Goal: Task Accomplishment & Management: Manage account settings

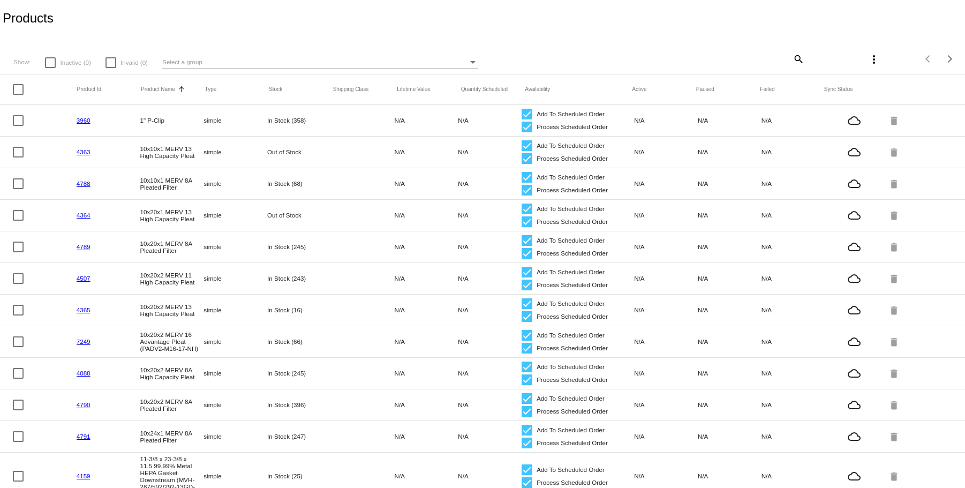
click at [795, 60] on mat-icon "search" at bounding box center [798, 58] width 13 height 17
click at [686, 55] on input "Search" at bounding box center [725, 57] width 160 height 9
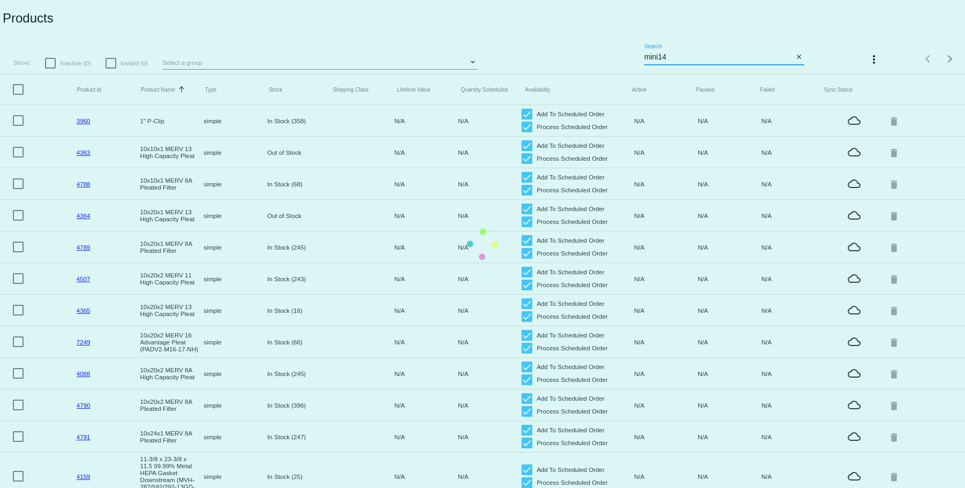
type input "mini14"
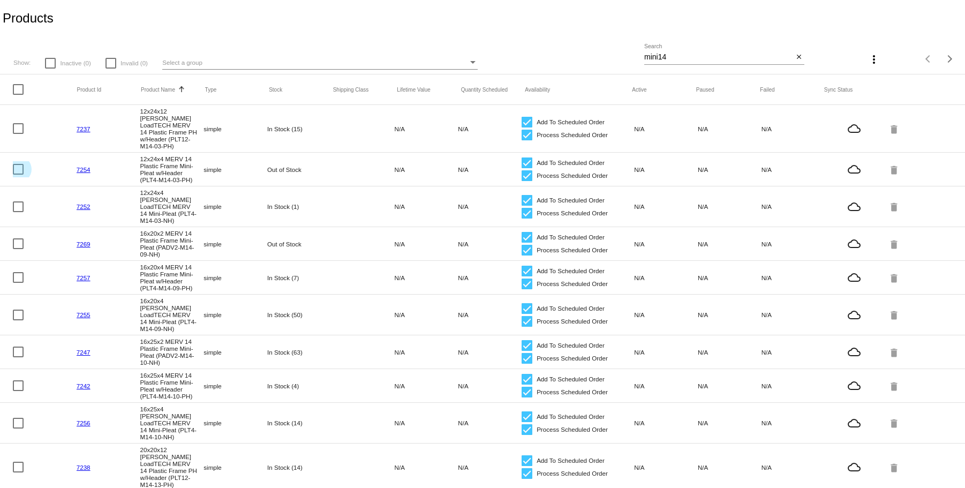
click at [18, 164] on div at bounding box center [18, 169] width 11 height 11
click at [18, 175] on input "checkbox" at bounding box center [18, 175] width 1 height 1
checkbox input "true"
click at [17, 201] on div at bounding box center [18, 206] width 11 height 11
click at [18, 212] on input "checkbox" at bounding box center [18, 212] width 1 height 1
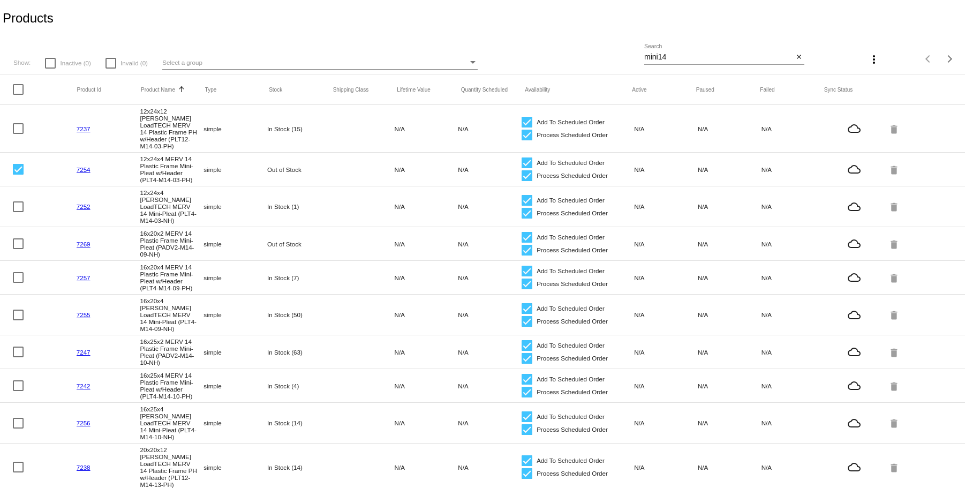
checkbox input "true"
click at [49, 61] on div at bounding box center [50, 63] width 11 height 11
click at [50, 69] on input "Inactive (0)" at bounding box center [50, 69] width 1 height 1
click at [50, 64] on app-dashboard-products "Products Show: Inactive (0) Invalid (0) Select a group mini14 Search close more…" at bounding box center [482, 454] width 965 height 908
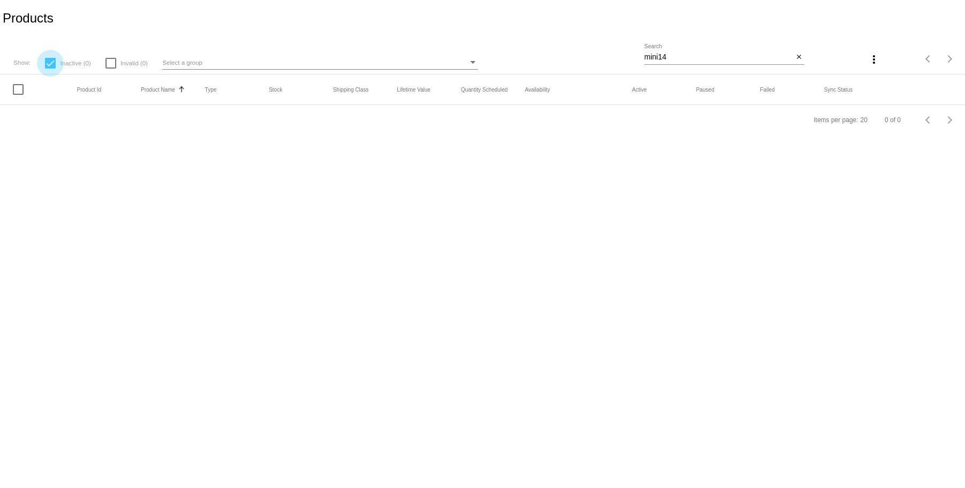
click at [51, 64] on div at bounding box center [50, 63] width 11 height 11
click at [50, 69] on input "Inactive (0)" at bounding box center [50, 69] width 1 height 1
checkbox input "false"
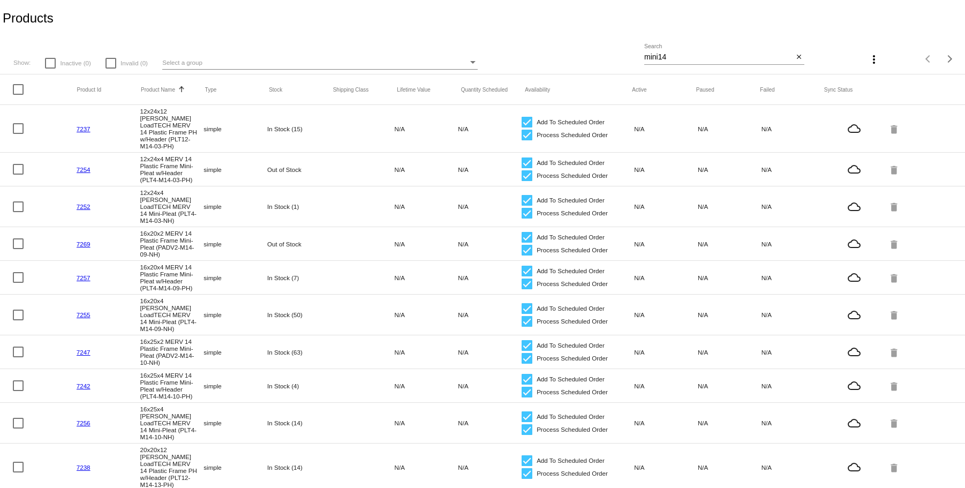
click at [17, 164] on div at bounding box center [18, 169] width 11 height 11
click at [18, 175] on input "checkbox" at bounding box center [18, 175] width 1 height 1
checkbox input "true"
click at [18, 201] on div at bounding box center [18, 206] width 11 height 11
click at [18, 212] on input "checkbox" at bounding box center [18, 212] width 1 height 1
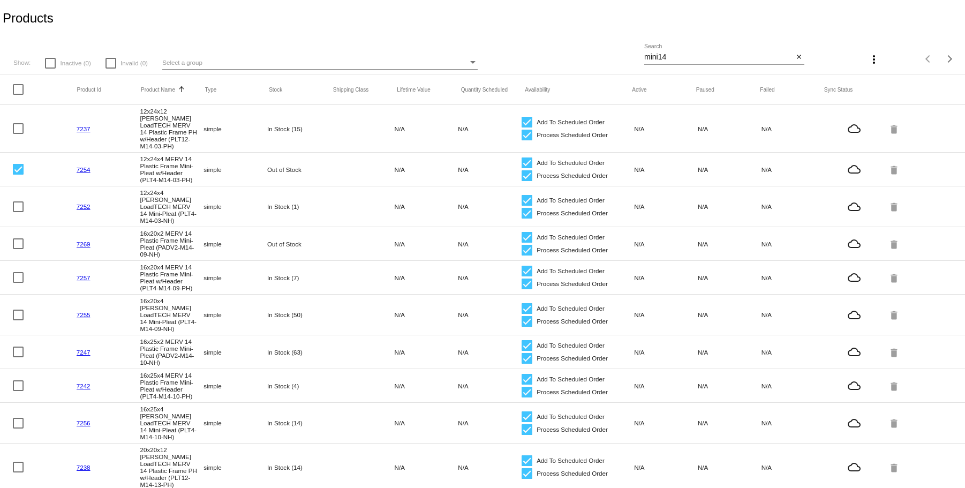
checkbox input "true"
click at [17, 272] on div at bounding box center [18, 277] width 11 height 11
click at [18, 283] on input "checkbox" at bounding box center [18, 283] width 1 height 1
checkbox input "true"
click at [17, 310] on div at bounding box center [18, 315] width 11 height 11
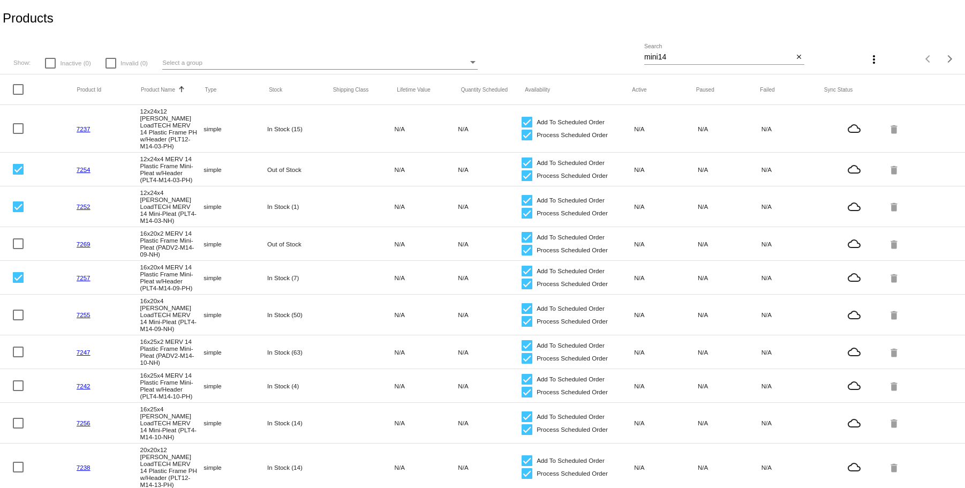
click at [18, 320] on input "checkbox" at bounding box center [18, 320] width 1 height 1
checkbox input "true"
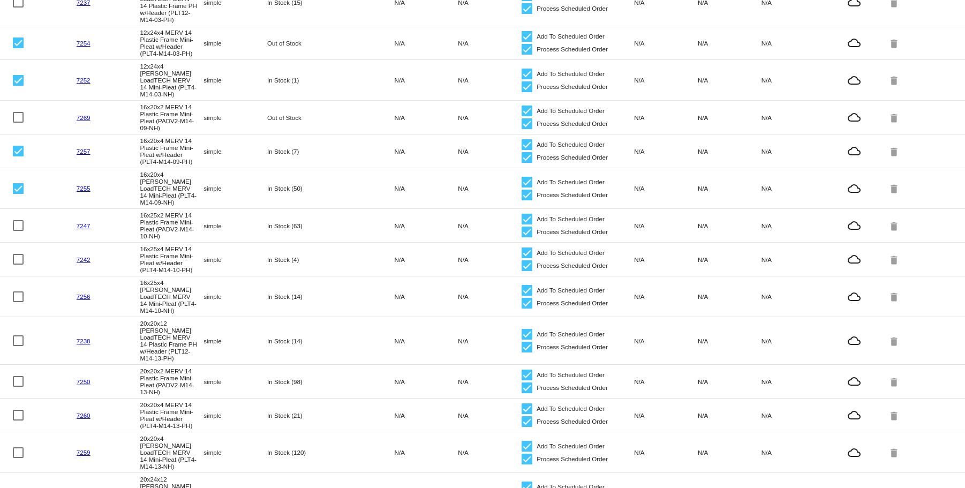
scroll to position [214, 0]
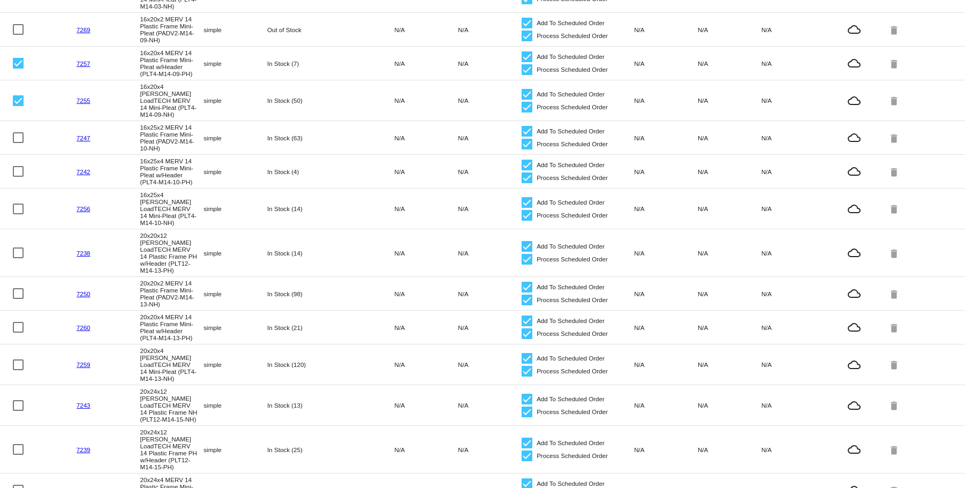
click at [18, 166] on div at bounding box center [18, 171] width 11 height 11
click at [18, 177] on input "checkbox" at bounding box center [18, 177] width 1 height 1
checkbox input "true"
click at [19, 204] on div at bounding box center [18, 209] width 11 height 11
click at [18, 214] on input "checkbox" at bounding box center [18, 214] width 1 height 1
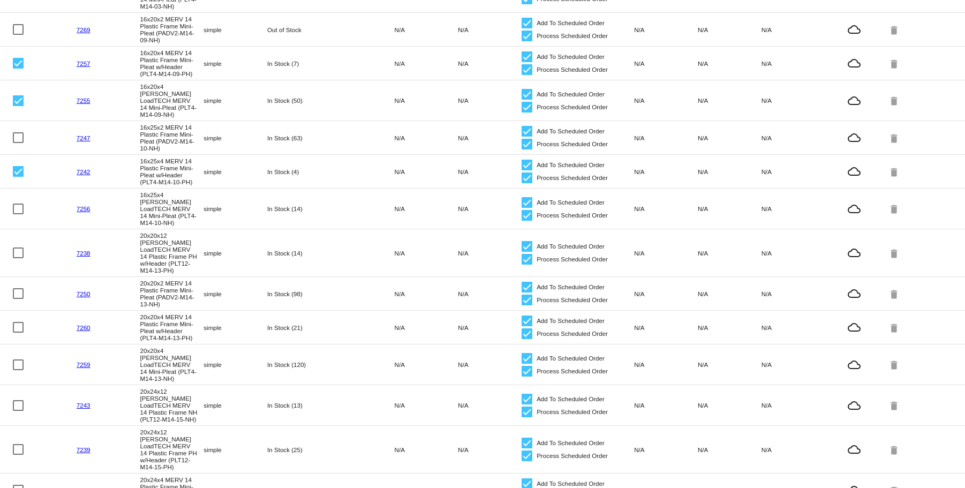
checkbox input "true"
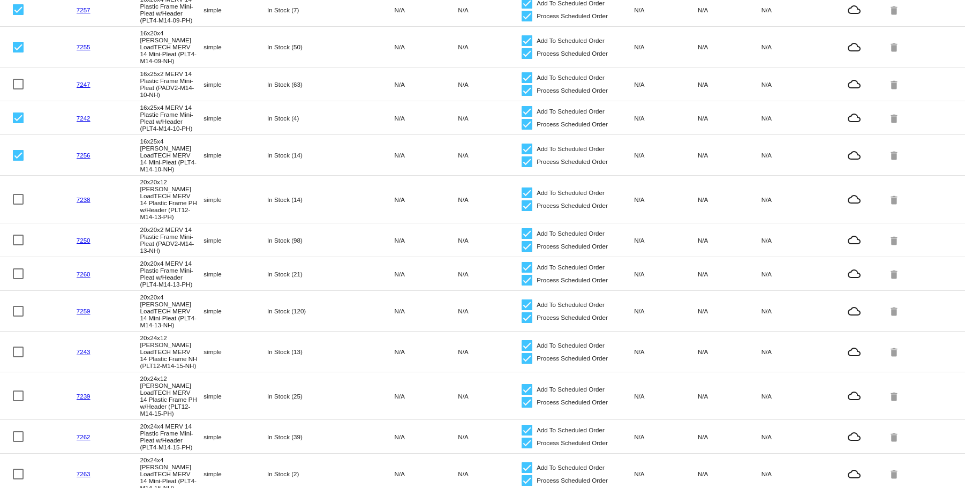
click at [15, 268] on div at bounding box center [18, 273] width 11 height 11
click at [18, 279] on input "checkbox" at bounding box center [18, 279] width 1 height 1
checkbox input "true"
click at [17, 306] on div at bounding box center [18, 311] width 11 height 11
click at [18, 317] on input "checkbox" at bounding box center [18, 317] width 1 height 1
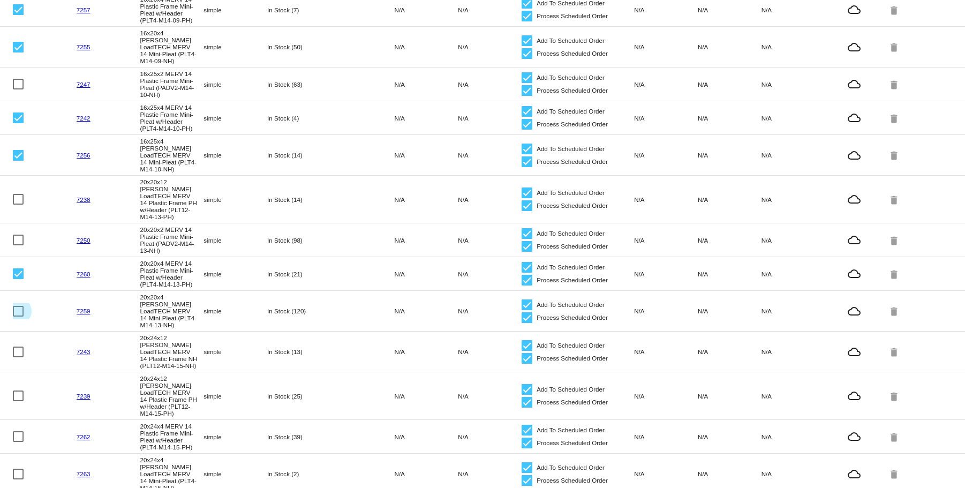
checkbox input "true"
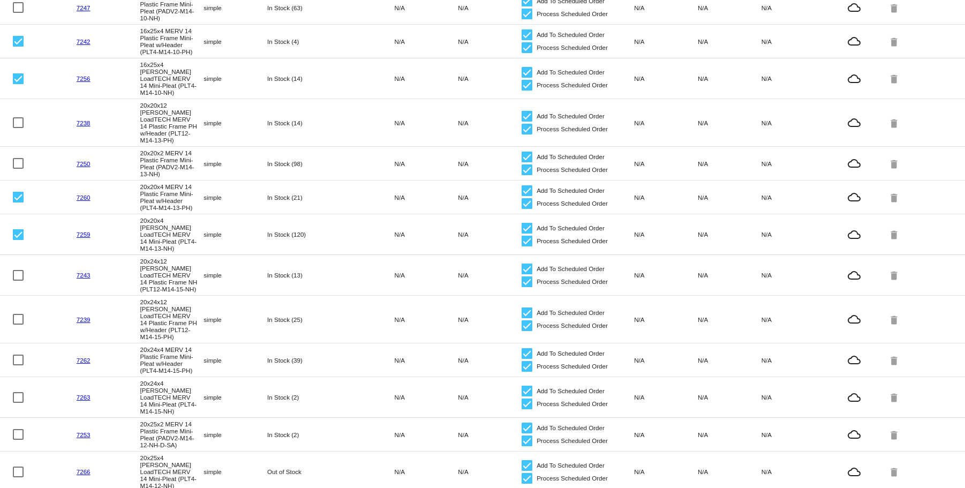
scroll to position [351, 0]
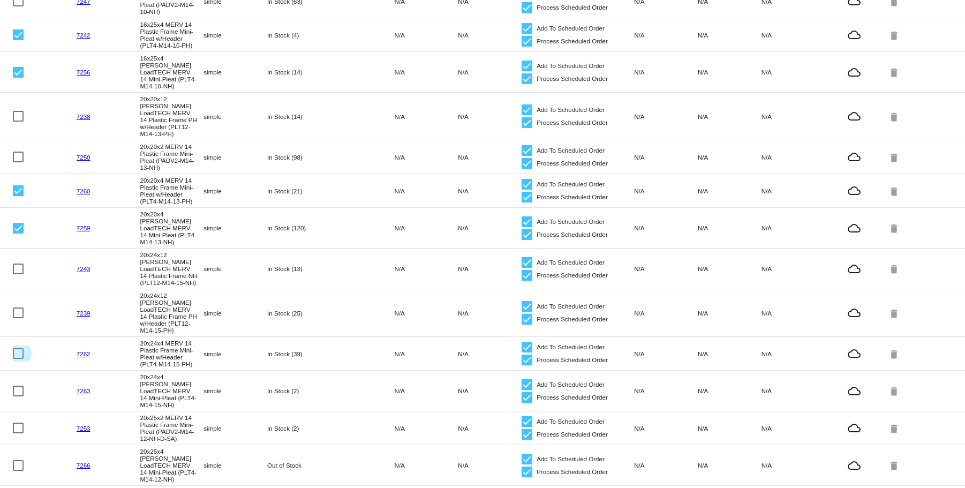
click at [19, 348] on div at bounding box center [18, 353] width 11 height 11
click at [18, 359] on input "checkbox" at bounding box center [18, 359] width 1 height 1
checkbox input "true"
click at [19, 386] on div at bounding box center [18, 391] width 11 height 11
click at [18, 396] on input "checkbox" at bounding box center [18, 396] width 1 height 1
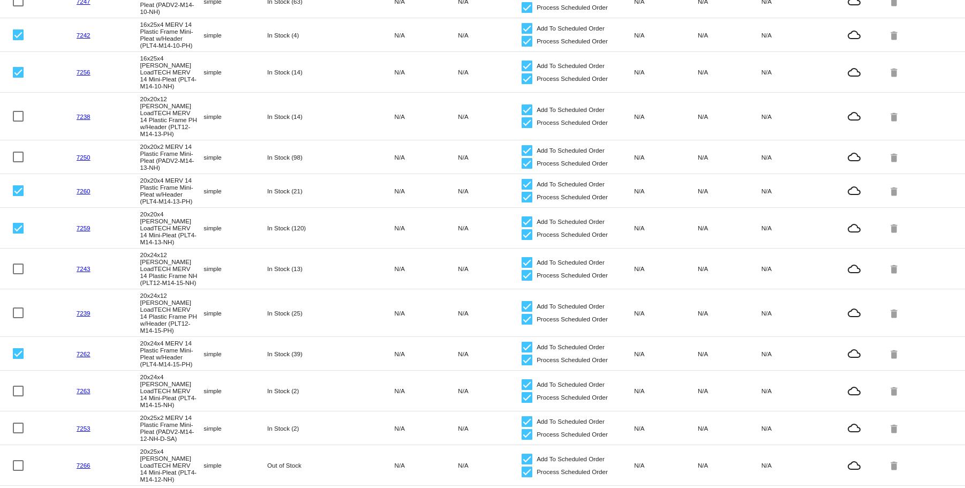
checkbox input "true"
click at [17, 460] on div at bounding box center [18, 465] width 11 height 11
click at [18, 471] on input "checkbox" at bounding box center [18, 471] width 1 height 1
checkbox input "true"
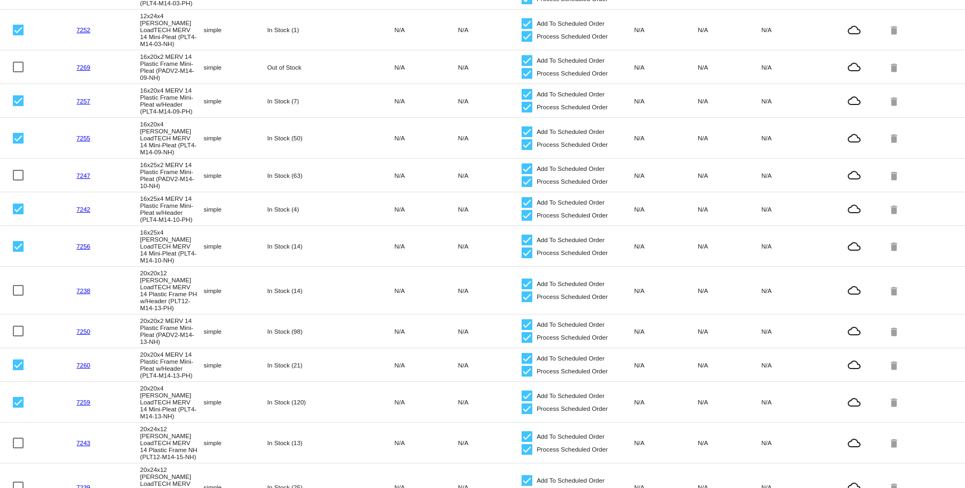
scroll to position [0, 0]
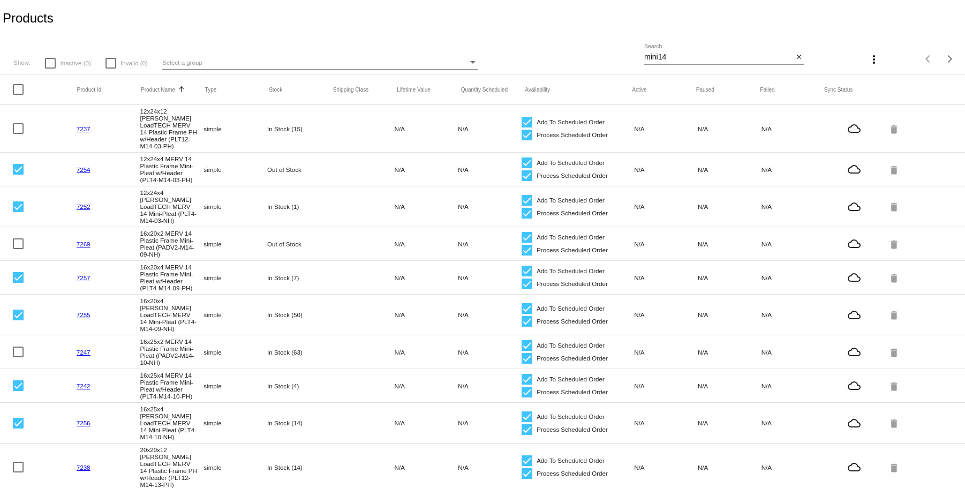
click at [870, 61] on mat-icon "more_vert" at bounding box center [874, 59] width 13 height 13
click at [606, 5] on div at bounding box center [482, 244] width 965 height 488
click at [522, 158] on div at bounding box center [527, 163] width 11 height 11
click at [527, 168] on input "Add To Scheduled Order" at bounding box center [527, 168] width 1 height 1
checkbox input "false"
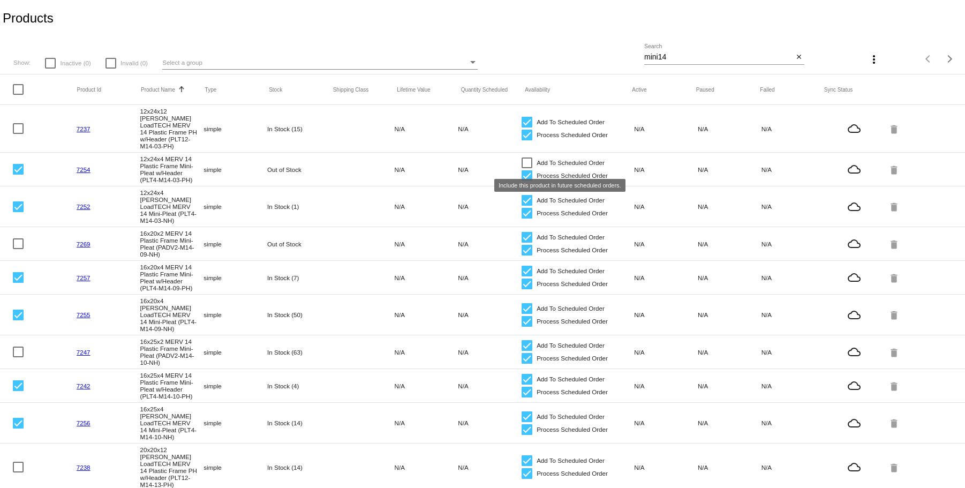
click at [522, 170] on div at bounding box center [527, 175] width 11 height 11
click at [527, 181] on input "Process Scheduled Order" at bounding box center [527, 181] width 1 height 1
checkbox input "false"
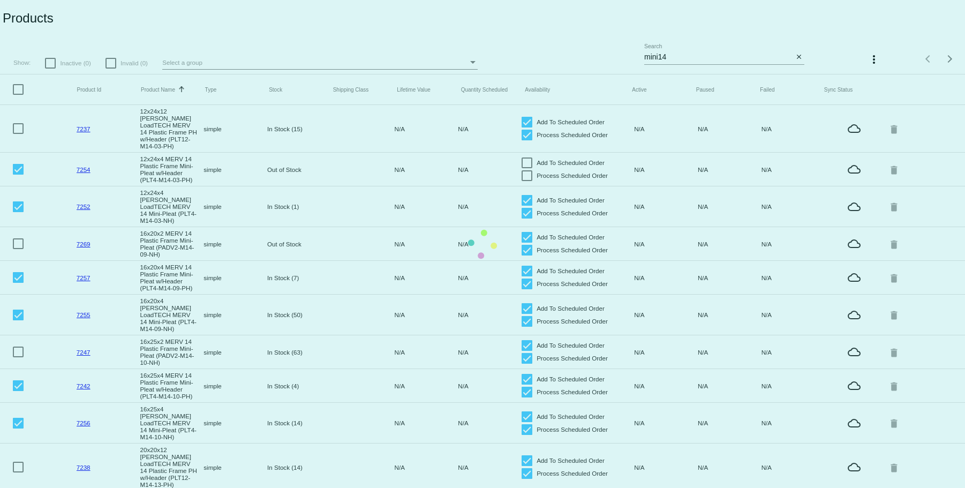
click at [523, 190] on mat-table "Product Id Product Name Sorted by ProductName ascending Type Stock Shipping Cla…" at bounding box center [482, 475] width 965 height 803
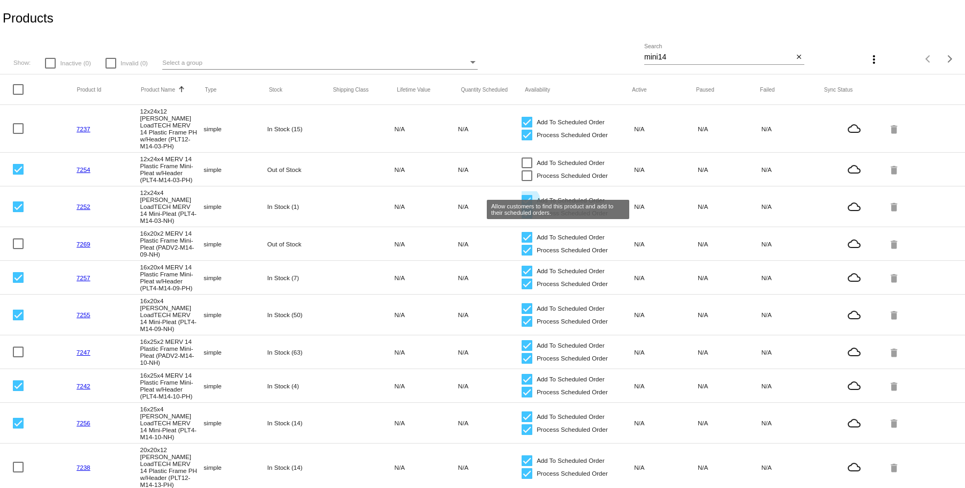
click at [523, 195] on div at bounding box center [527, 200] width 11 height 11
click at [527, 206] on input "Add To Scheduled Order" at bounding box center [527, 206] width 1 height 1
checkbox input "false"
click at [523, 208] on div at bounding box center [527, 213] width 11 height 11
click at [527, 219] on input "Process Scheduled Order" at bounding box center [527, 219] width 1 height 1
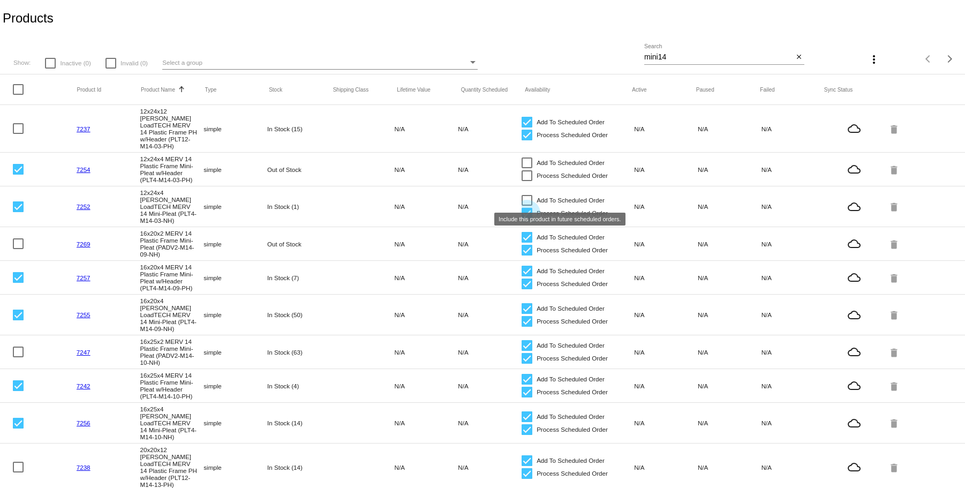
checkbox input "false"
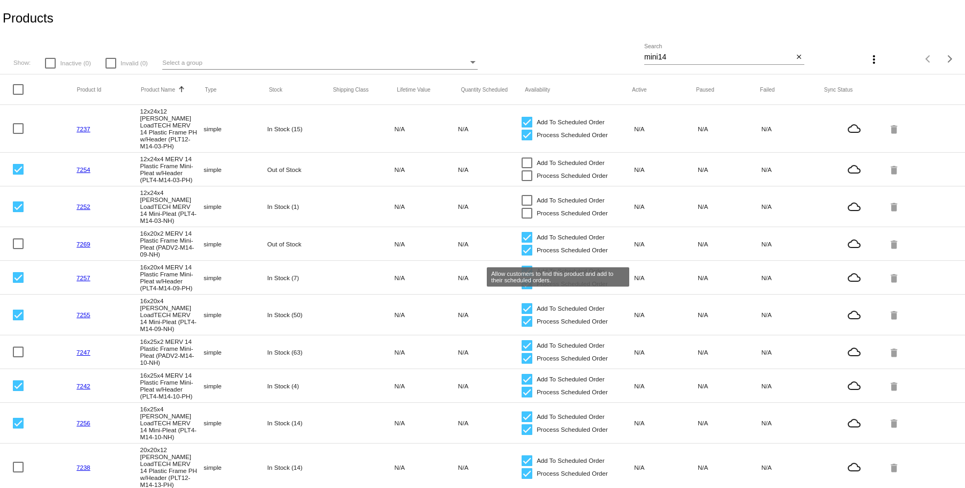
click at [523, 266] on div at bounding box center [527, 271] width 11 height 11
click at [527, 276] on input "Add To Scheduled Order" at bounding box center [527, 276] width 1 height 1
checkbox input "false"
click at [523, 279] on div at bounding box center [527, 284] width 11 height 11
click at [527, 289] on input "Process Scheduled Order" at bounding box center [527, 289] width 1 height 1
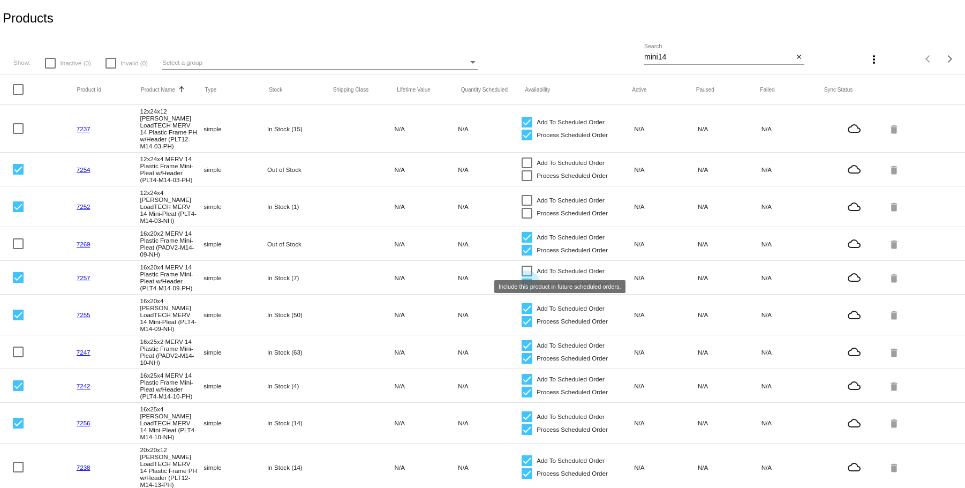
checkbox input "false"
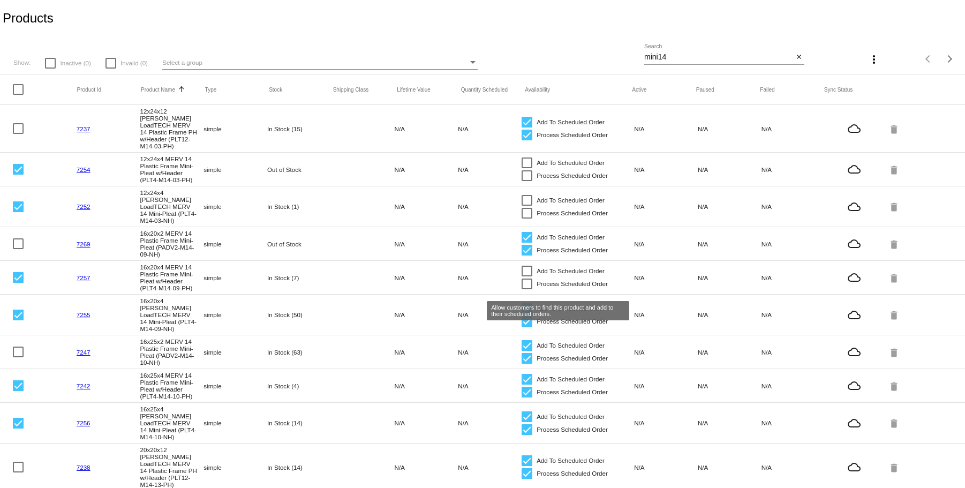
click at [522, 303] on div at bounding box center [527, 308] width 11 height 11
click at [527, 314] on input "Add To Scheduled Order" at bounding box center [527, 314] width 1 height 1
checkbox input "false"
click at [522, 316] on div at bounding box center [527, 321] width 11 height 11
click at [527, 327] on input "Process Scheduled Order" at bounding box center [527, 327] width 1 height 1
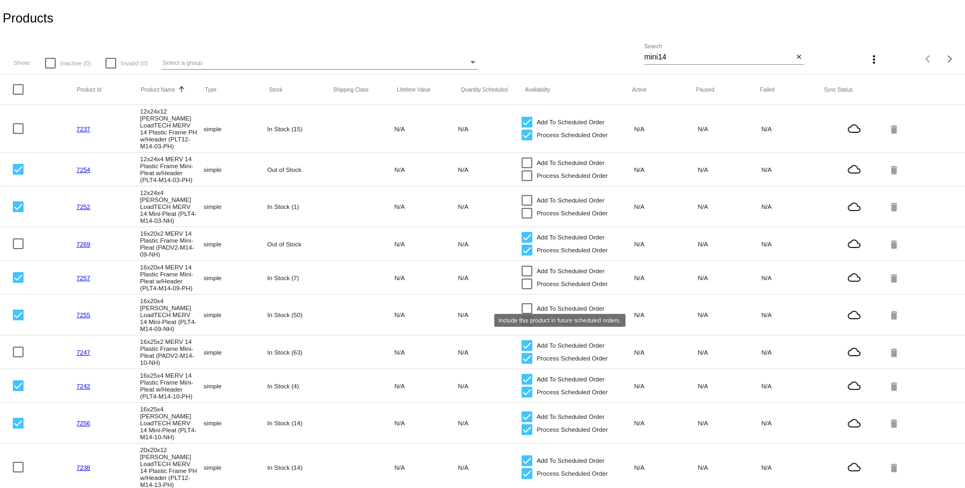
checkbox input "false"
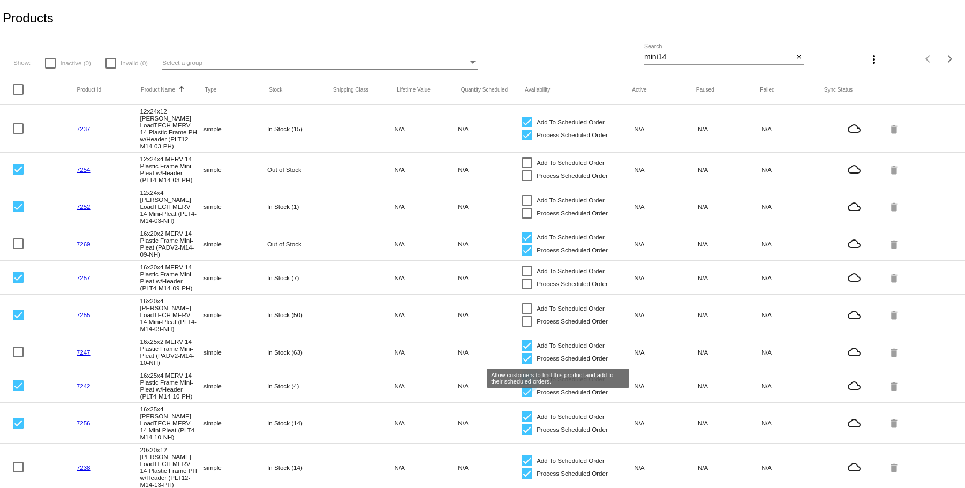
click at [522, 374] on div at bounding box center [527, 379] width 11 height 11
click at [527, 385] on input "Add To Scheduled Order" at bounding box center [527, 385] width 1 height 1
checkbox input "false"
click at [522, 387] on div at bounding box center [527, 392] width 11 height 11
click at [527, 398] on input "Process Scheduled Order" at bounding box center [527, 398] width 1 height 1
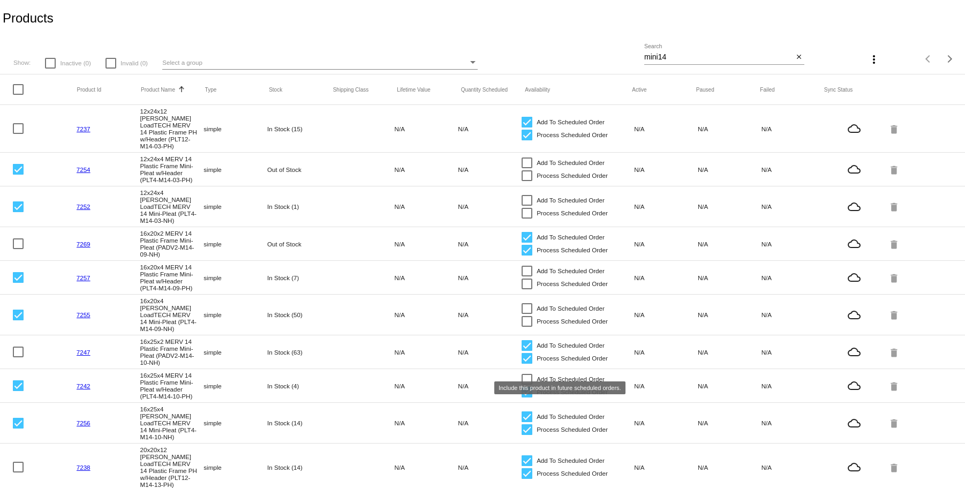
checkbox input "false"
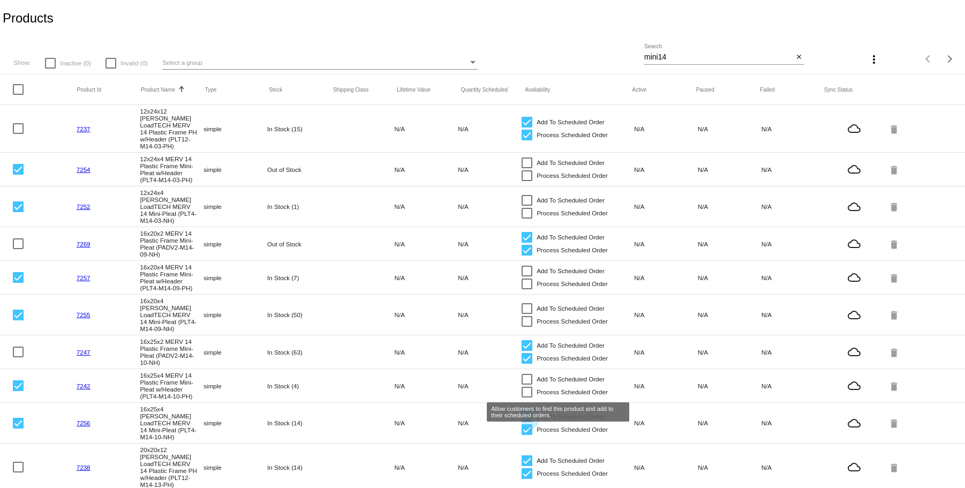
click at [522, 411] on div at bounding box center [527, 416] width 11 height 11
click at [527, 422] on input "Add To Scheduled Order" at bounding box center [527, 422] width 1 height 1
checkbox input "false"
click at [524, 424] on div at bounding box center [527, 429] width 11 height 11
click at [527, 435] on input "Process Scheduled Order" at bounding box center [527, 435] width 1 height 1
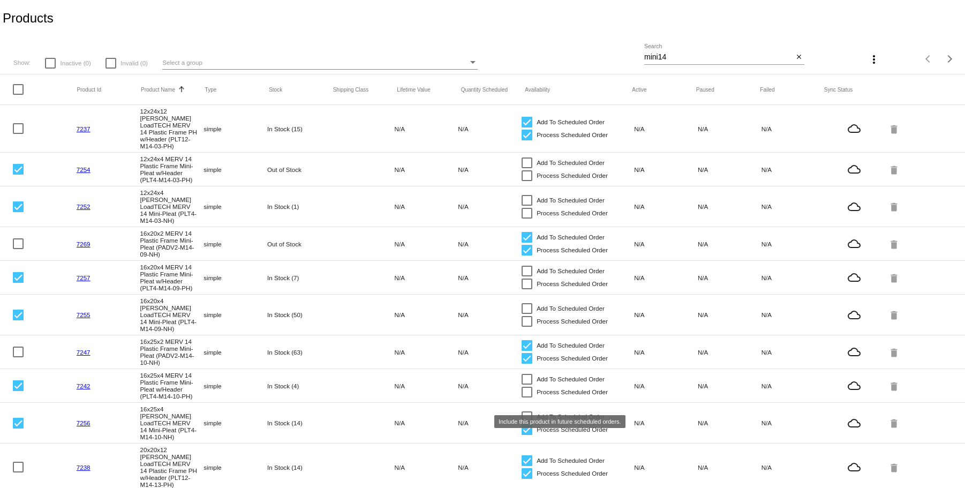
checkbox input "false"
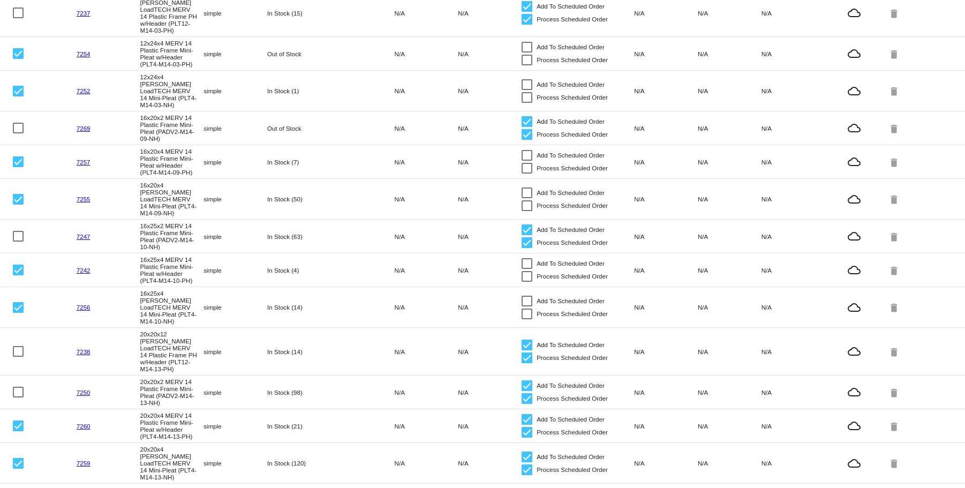
scroll to position [107, 0]
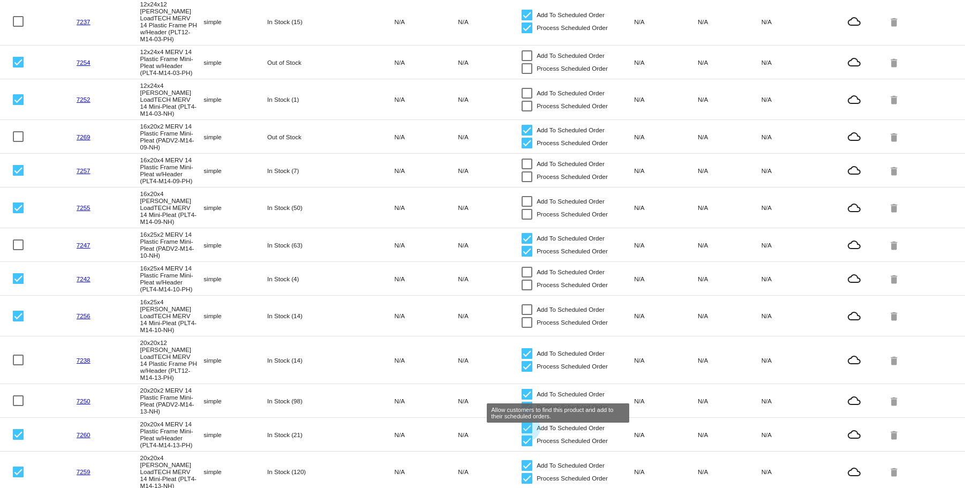
click at [522, 423] on div at bounding box center [527, 428] width 11 height 11
click at [527, 433] on input "Add To Scheduled Order" at bounding box center [527, 433] width 1 height 1
checkbox input "false"
click at [522, 436] on div at bounding box center [527, 441] width 11 height 11
click at [527, 446] on input "Process Scheduled Order" at bounding box center [527, 446] width 1 height 1
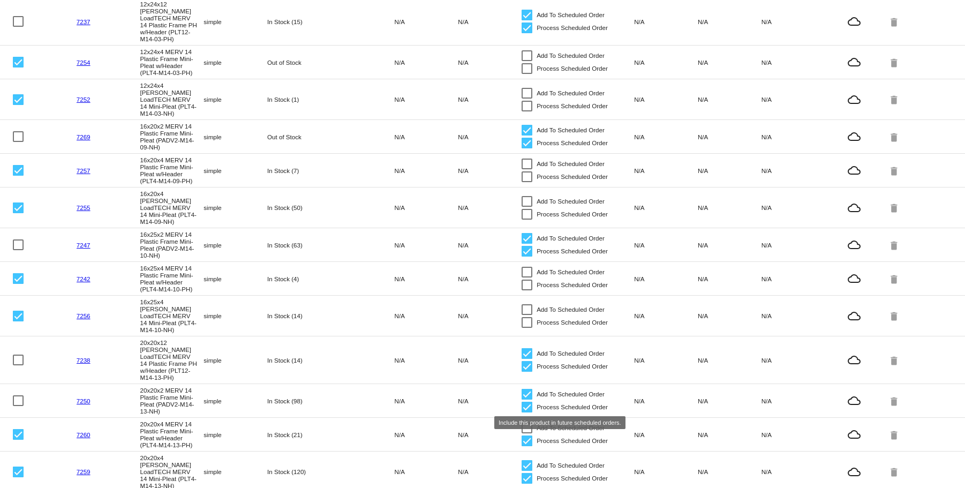
checkbox input "false"
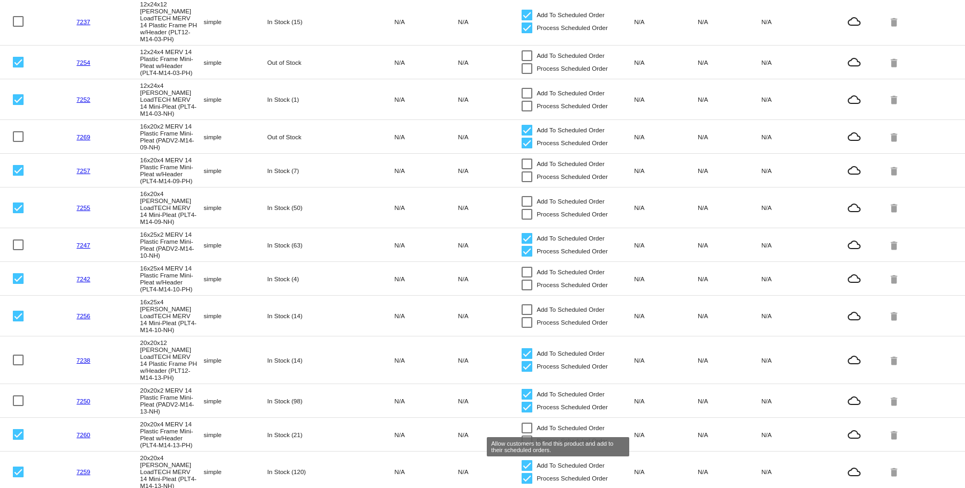
click at [523, 460] on div at bounding box center [527, 465] width 11 height 11
click at [527, 471] on input "Add To Scheduled Order" at bounding box center [527, 471] width 1 height 1
checkbox input "false"
click at [522, 473] on div at bounding box center [527, 478] width 11 height 11
click at [527, 484] on input "Process Scheduled Order" at bounding box center [527, 484] width 1 height 1
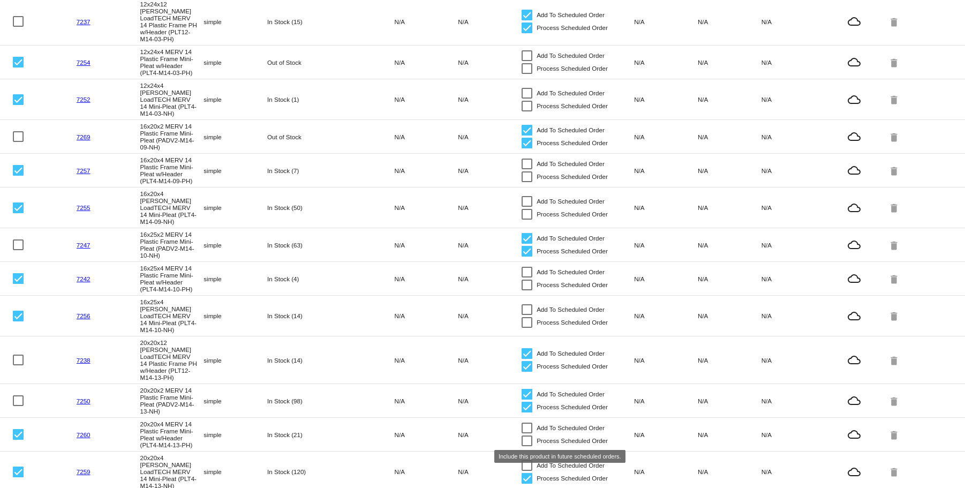
checkbox input "false"
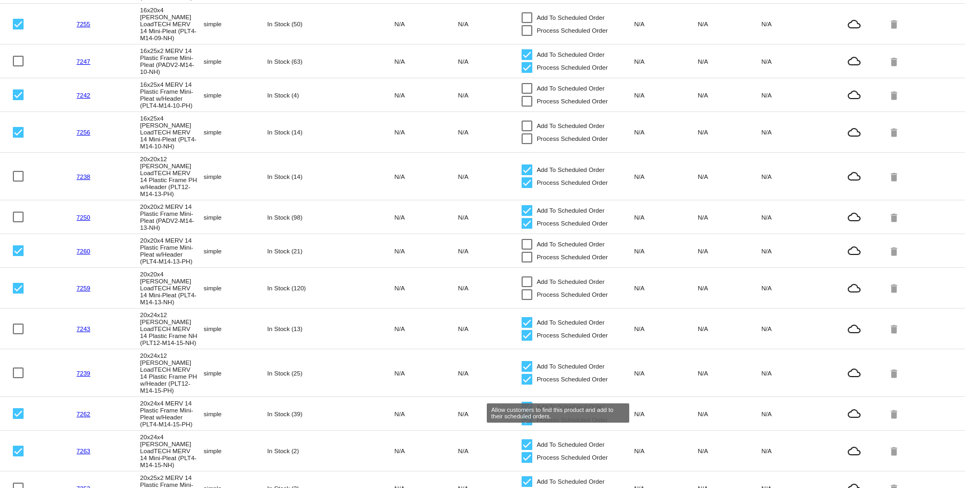
scroll to position [321, 0]
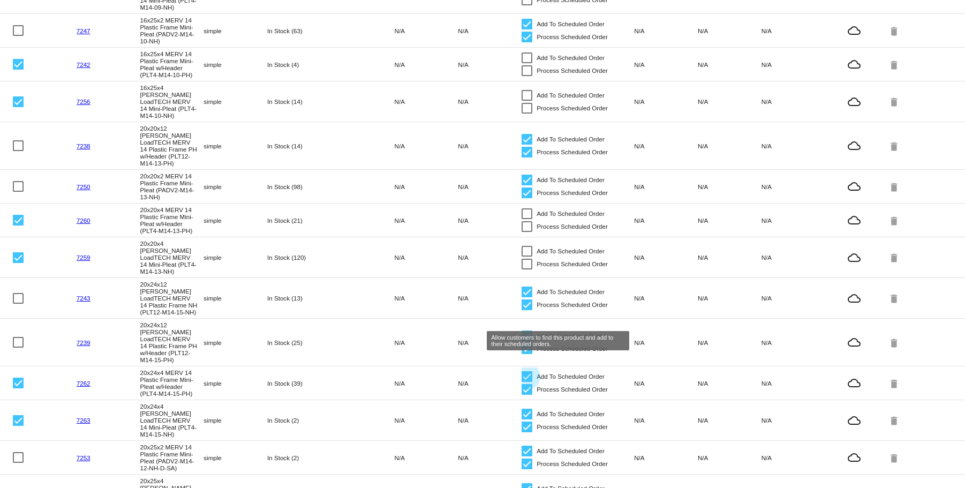
click at [522, 371] on div at bounding box center [527, 376] width 11 height 11
click at [527, 382] on input "Add To Scheduled Order" at bounding box center [527, 382] width 1 height 1
checkbox input "false"
click at [522, 384] on div at bounding box center [527, 389] width 11 height 11
click at [527, 395] on input "Process Scheduled Order" at bounding box center [527, 395] width 1 height 1
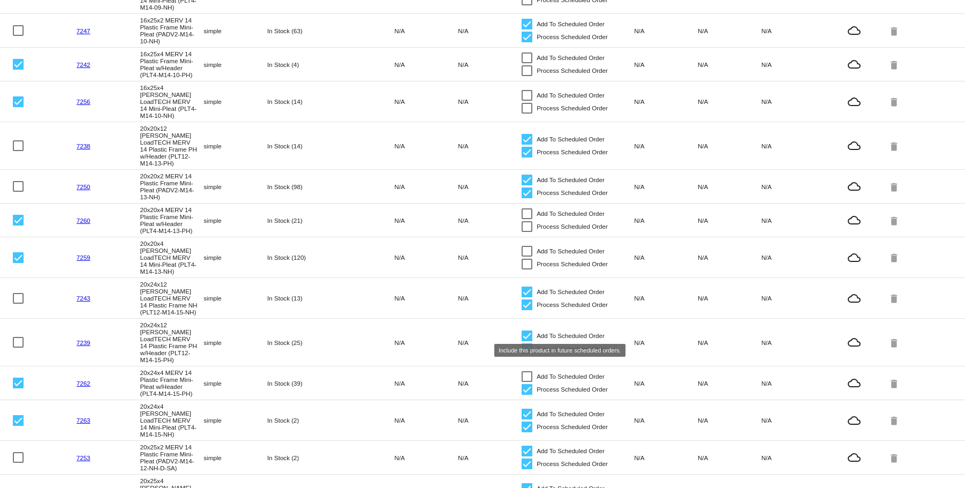
checkbox input "false"
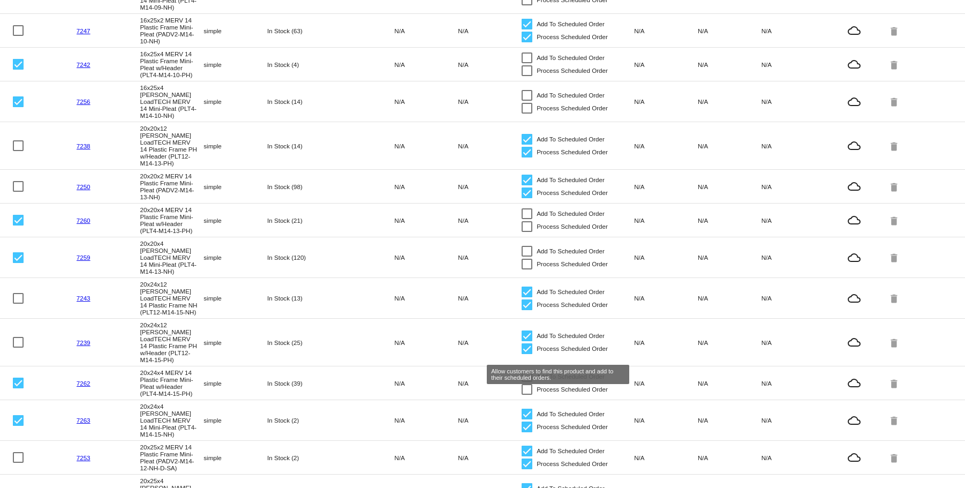
click at [522, 409] on div at bounding box center [527, 414] width 11 height 11
click at [527, 419] on input "Add To Scheduled Order" at bounding box center [527, 419] width 1 height 1
checkbox input "false"
click at [522, 422] on div at bounding box center [527, 427] width 11 height 11
click at [527, 432] on input "Process Scheduled Order" at bounding box center [527, 432] width 1 height 1
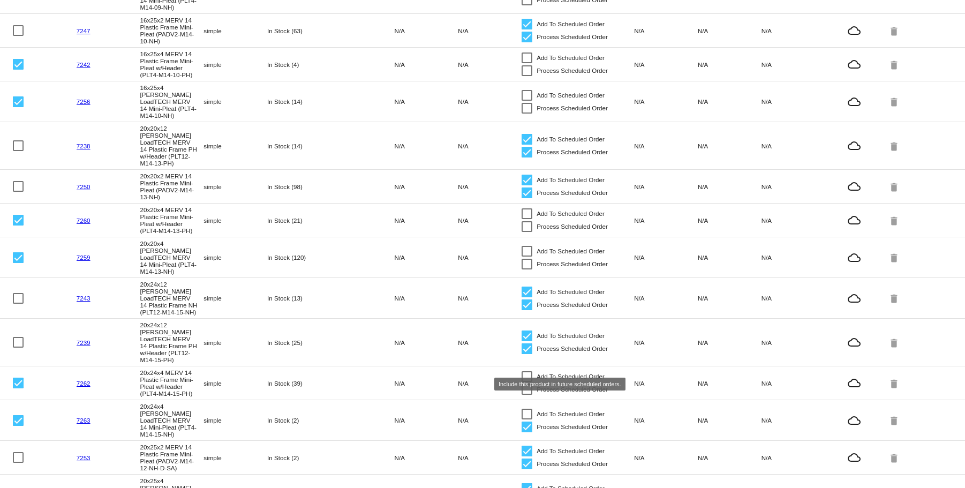
checkbox input "false"
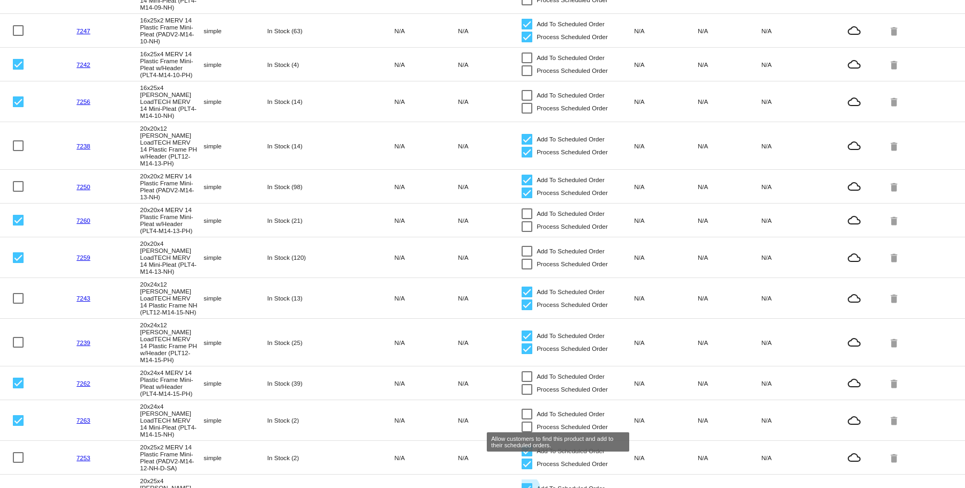
click at [522, 483] on div at bounding box center [527, 488] width 11 height 11
click at [527, 488] on input "Add To Scheduled Order" at bounding box center [527, 494] width 1 height 1
checkbox input "false"
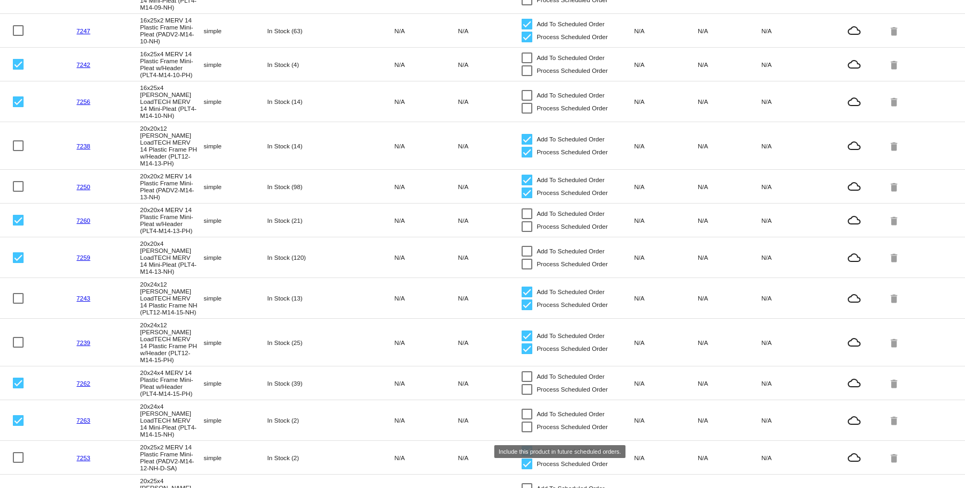
checkbox input "false"
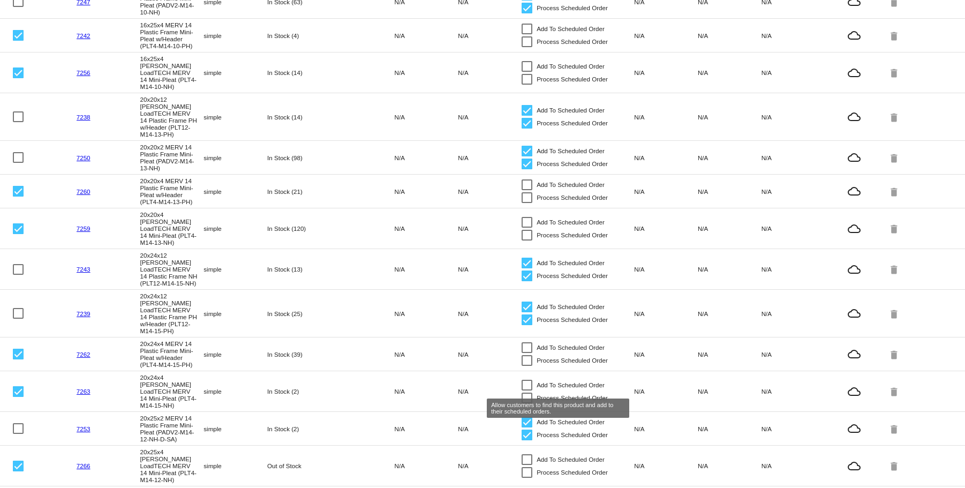
scroll to position [351, 0]
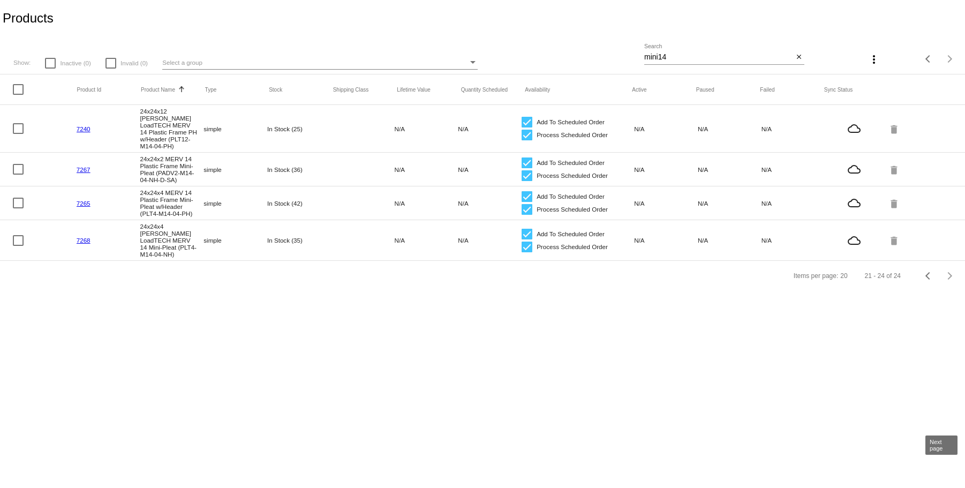
scroll to position [0, 0]
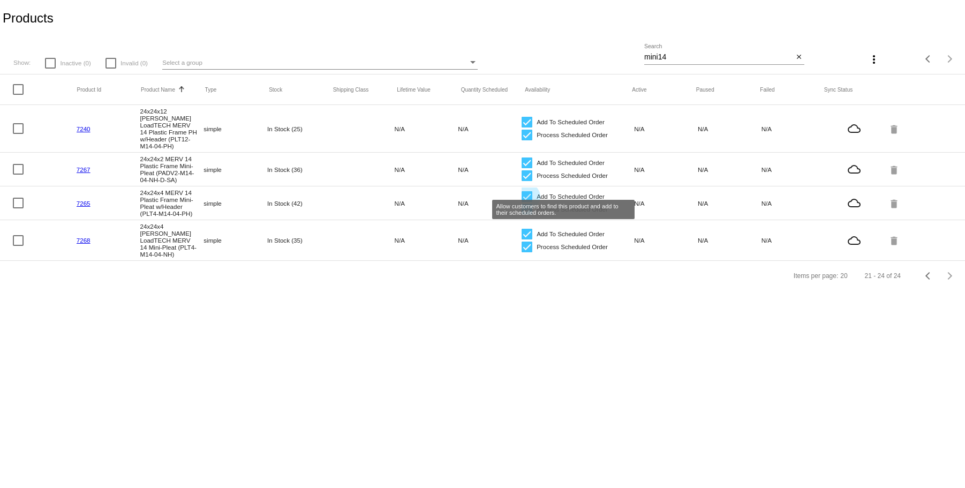
click at [530, 191] on div at bounding box center [527, 196] width 11 height 11
click at [527, 202] on input "Add To Scheduled Order" at bounding box center [527, 202] width 1 height 1
checkbox input "false"
click at [525, 204] on div at bounding box center [527, 209] width 11 height 11
click at [527, 215] on input "Process Scheduled Order" at bounding box center [527, 215] width 1 height 1
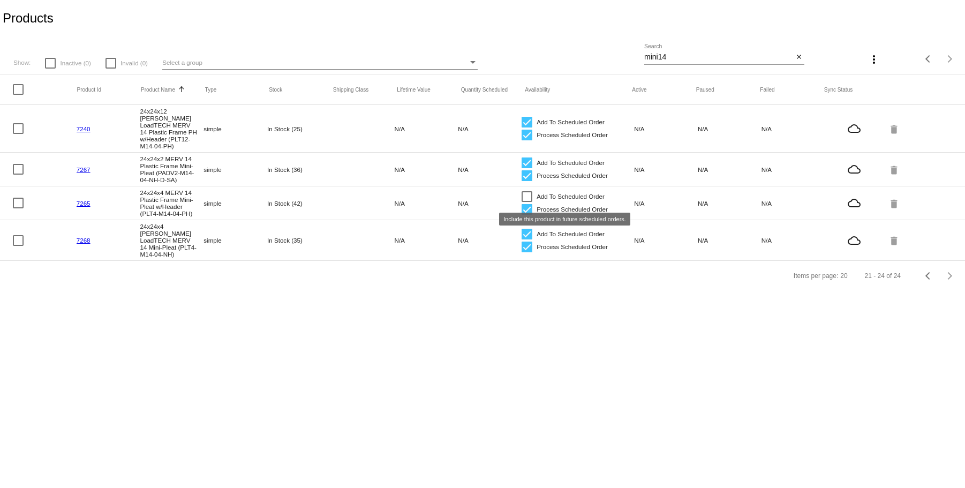
checkbox input "false"
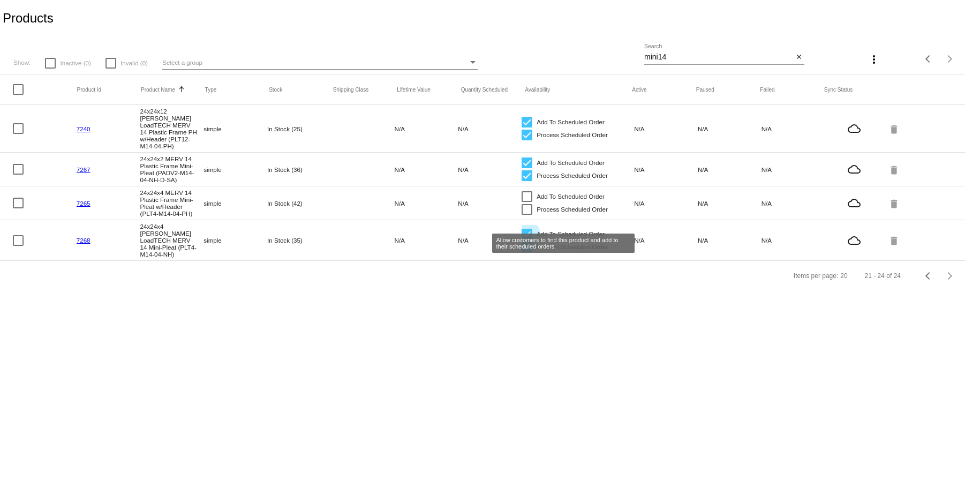
click at [527, 229] on div at bounding box center [527, 234] width 11 height 11
click at [527, 239] on input "Add To Scheduled Order" at bounding box center [527, 239] width 1 height 1
checkbox input "false"
click at [527, 242] on div at bounding box center [527, 247] width 11 height 11
click at [527, 252] on input "Process Scheduled Order" at bounding box center [527, 252] width 1 height 1
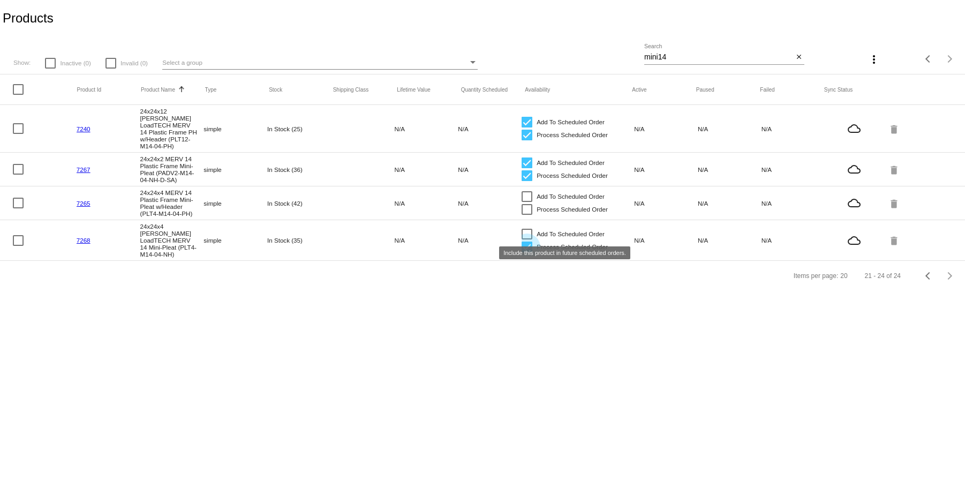
checkbox input "false"
